Goal: Task Accomplishment & Management: Manage account settings

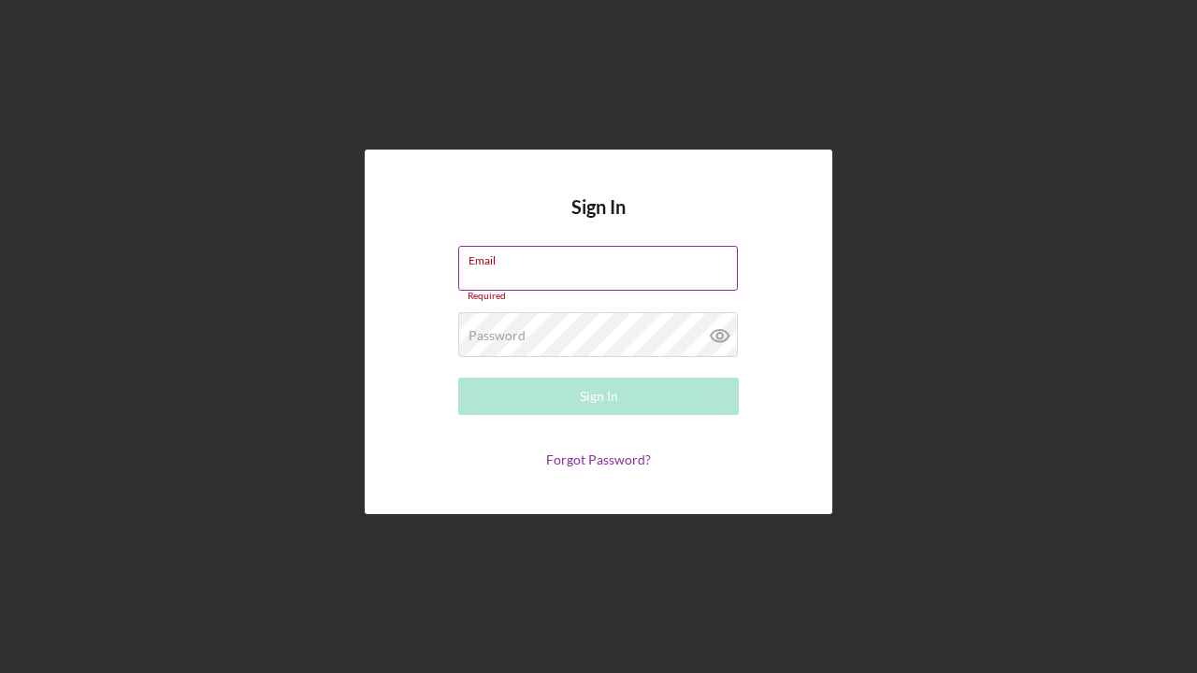
click at [609, 261] on label "Email" at bounding box center [602, 257] width 269 height 21
click at [609, 261] on input "Email" at bounding box center [598, 268] width 280 height 45
click at [606, 271] on input "Email" at bounding box center [598, 268] width 280 height 45
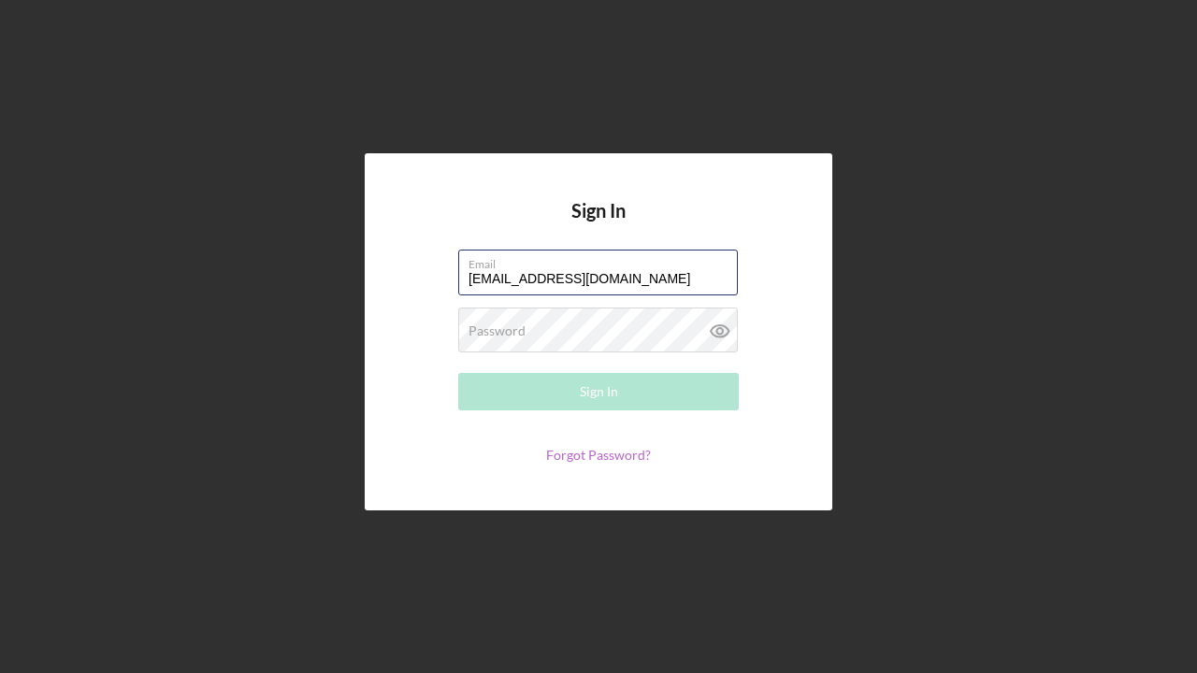
type input "[EMAIL_ADDRESS][DOMAIN_NAME]"
click at [607, 454] on link "Forgot Password?" at bounding box center [598, 455] width 105 height 16
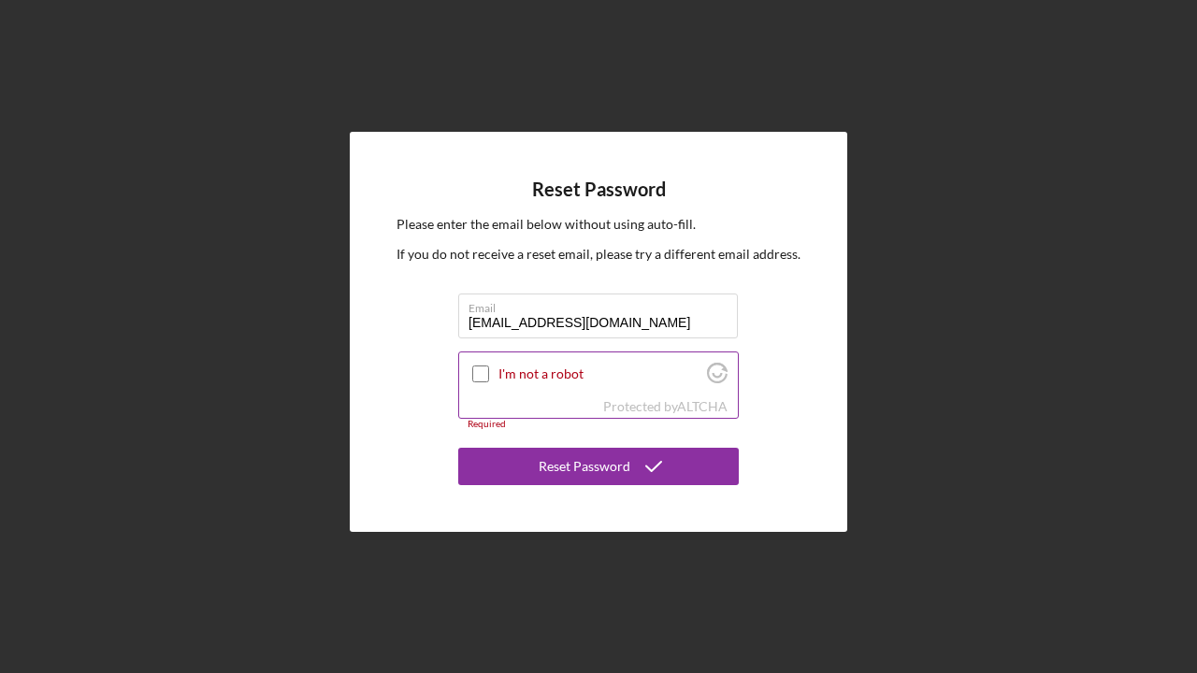
type input "[EMAIL_ADDRESS][DOMAIN_NAME]"
click at [478, 374] on input "I'm not a robot" at bounding box center [480, 374] width 17 height 17
checkbox input "true"
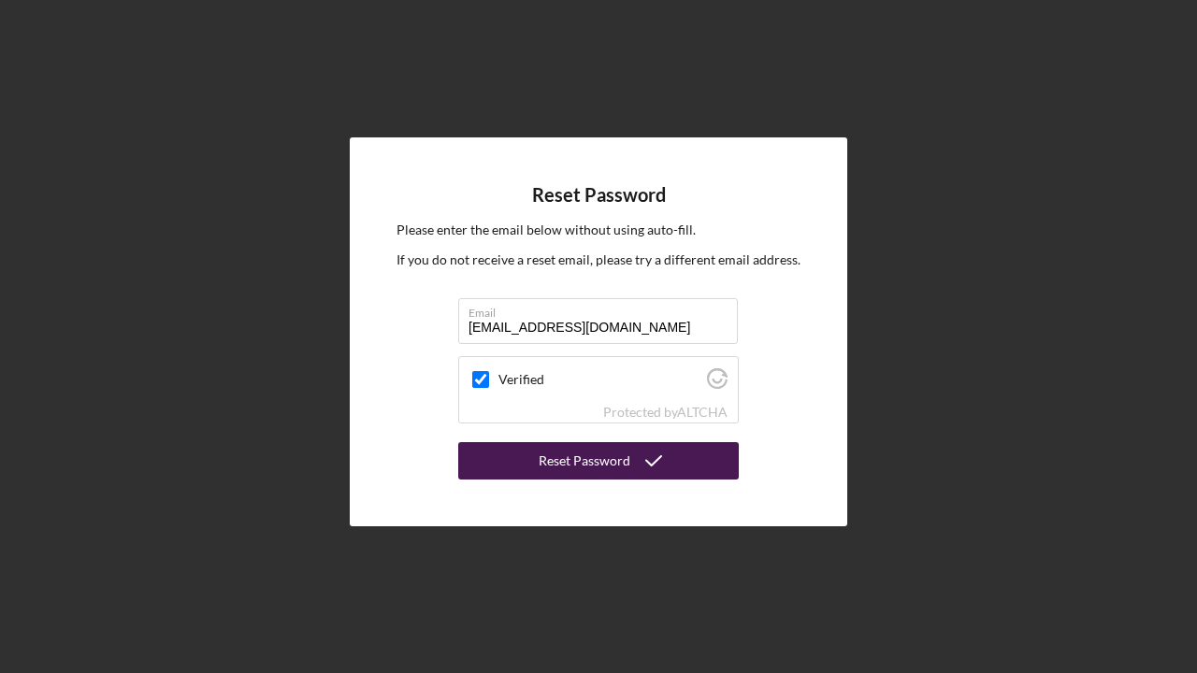
click at [588, 458] on div "Reset Password" at bounding box center [585, 460] width 92 height 37
